Goal: Task Accomplishment & Management: Manage account settings

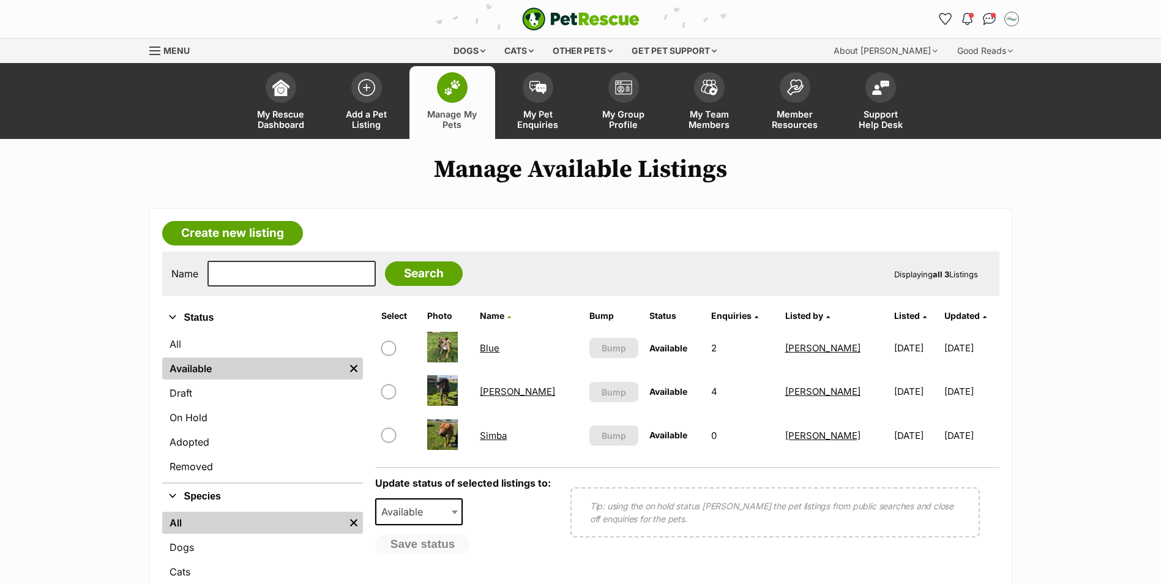
click at [499, 348] on link "Blue" at bounding box center [490, 348] width 20 height 12
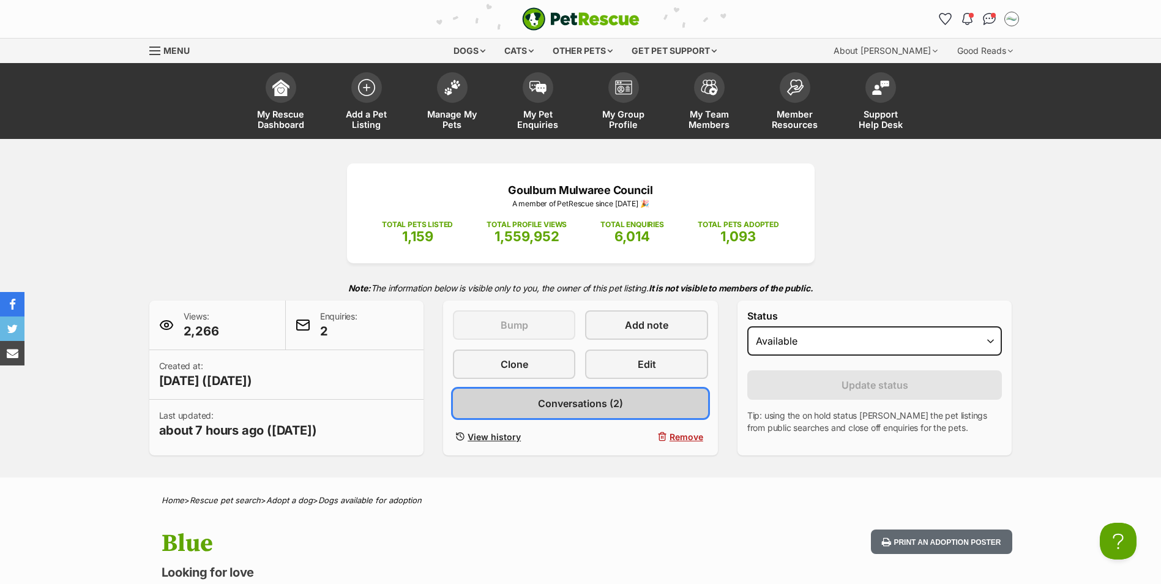
click at [584, 407] on span "Conversations (2)" at bounding box center [580, 403] width 85 height 15
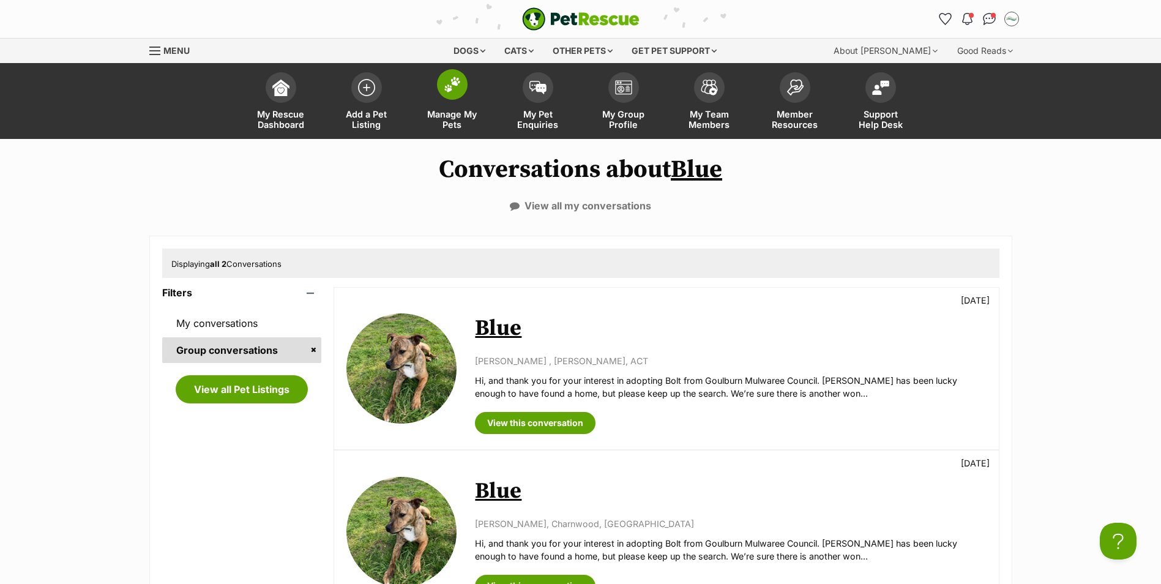
click at [448, 93] on span at bounding box center [452, 84] width 31 height 31
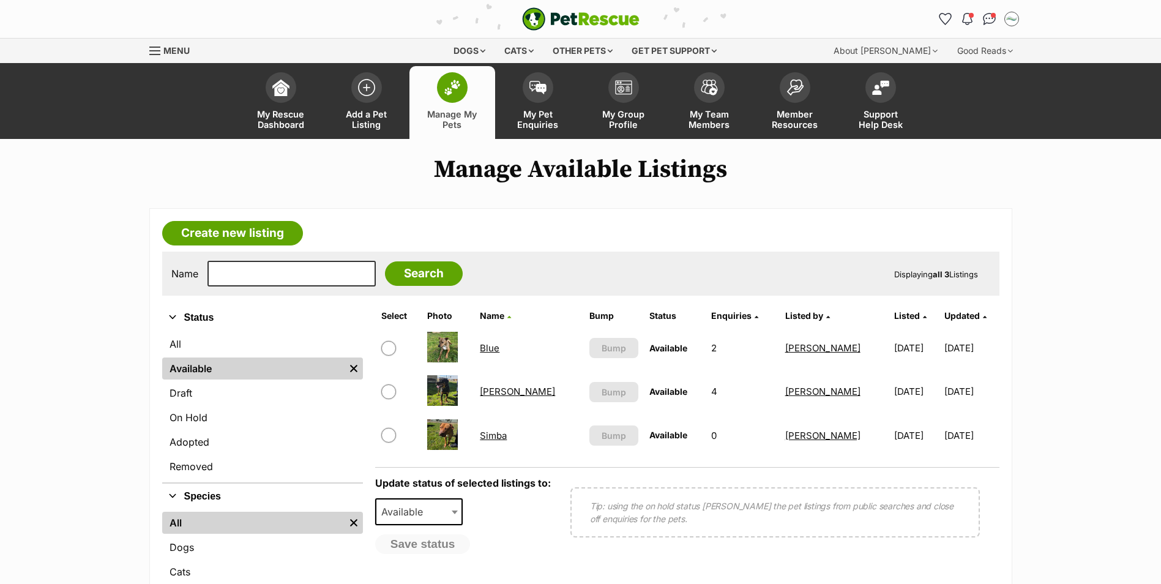
click at [511, 394] on link "[PERSON_NAME]" at bounding box center [517, 391] width 75 height 12
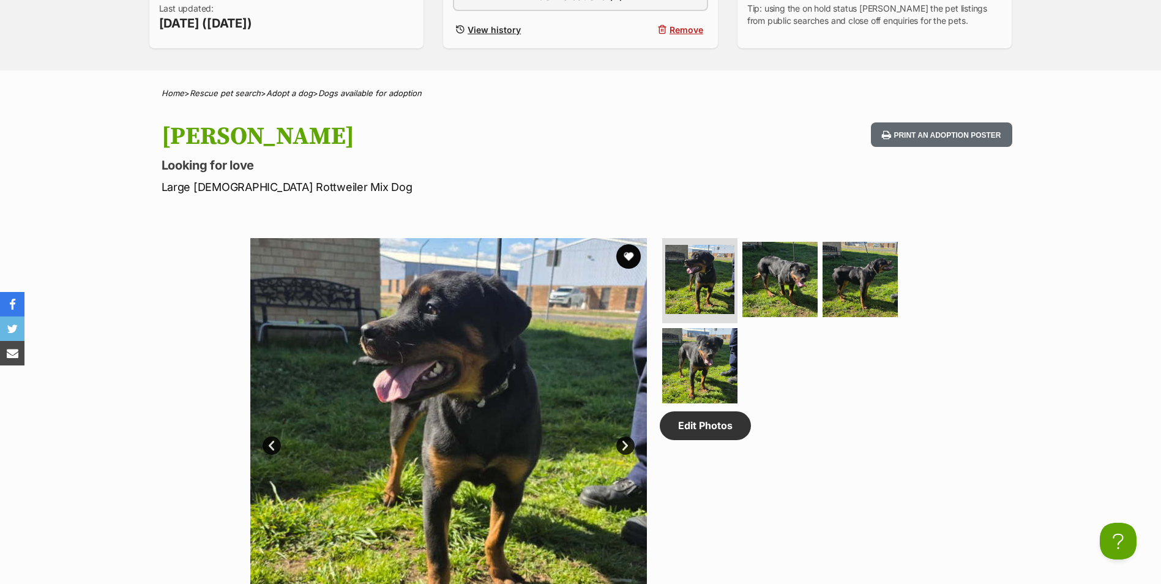
scroll to position [428, 0]
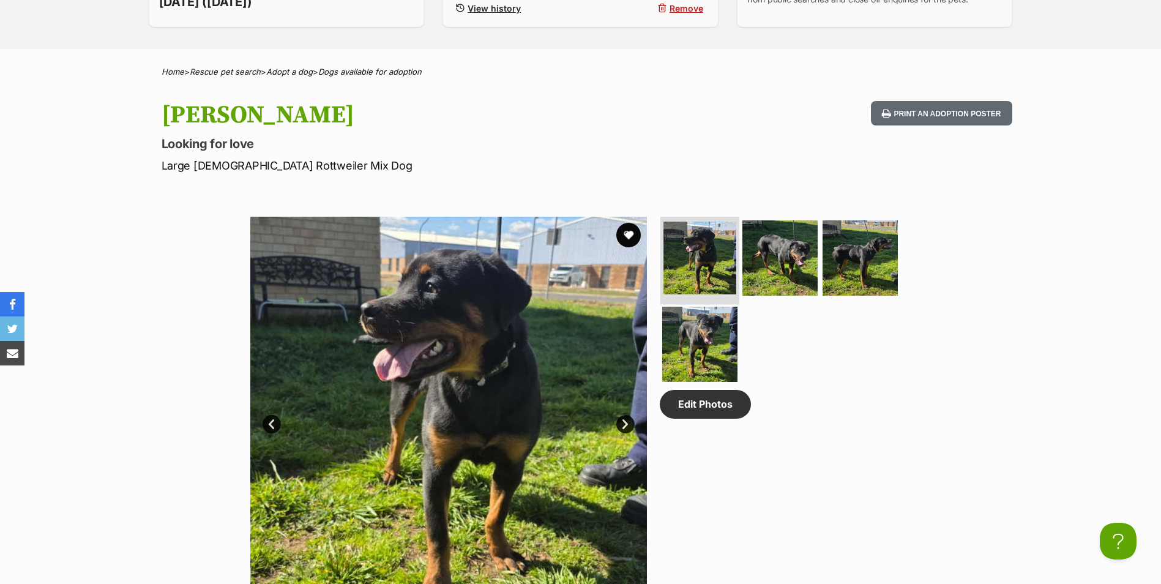
click at [701, 255] on img at bounding box center [699, 257] width 73 height 73
click at [764, 252] on img at bounding box center [779, 257] width 79 height 79
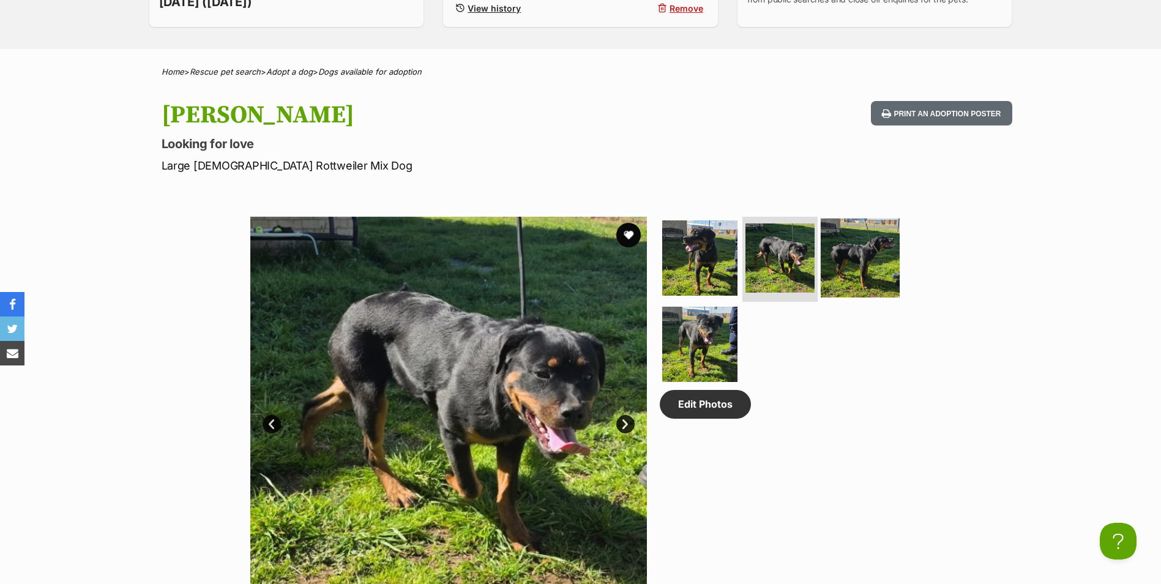
click at [863, 250] on img at bounding box center [859, 257] width 79 height 79
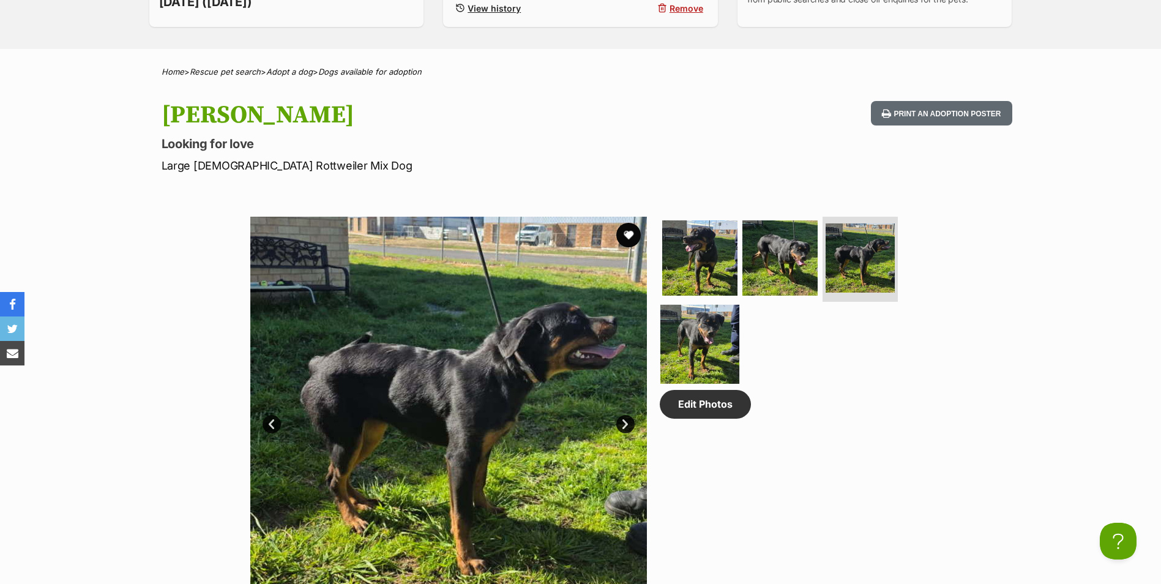
click at [704, 342] on img at bounding box center [699, 344] width 79 height 79
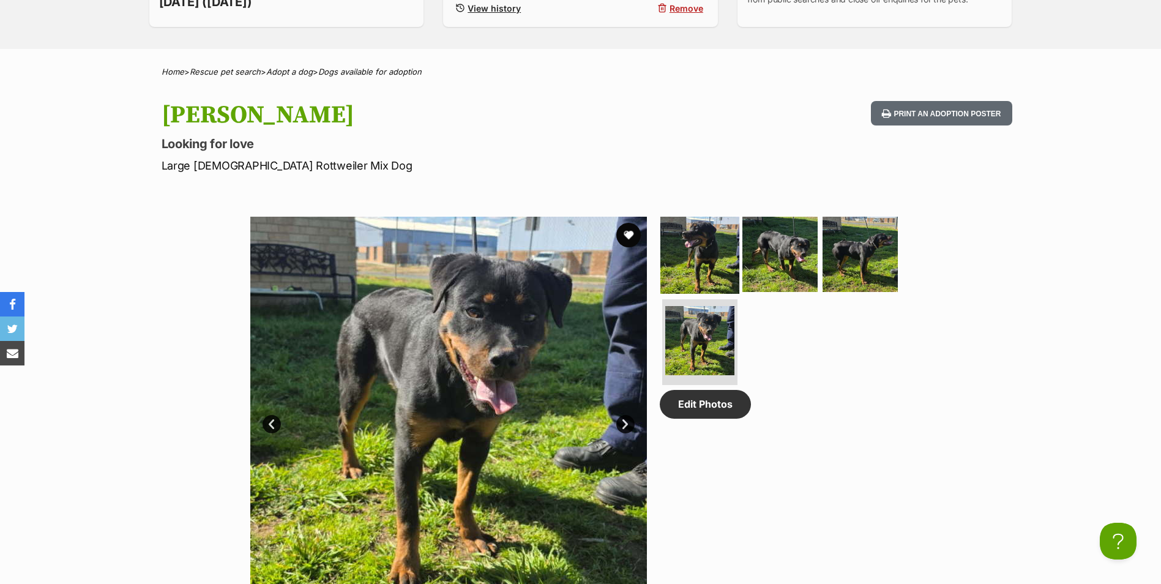
click at [702, 255] on img at bounding box center [699, 253] width 79 height 79
